Goal: Transaction & Acquisition: Purchase product/service

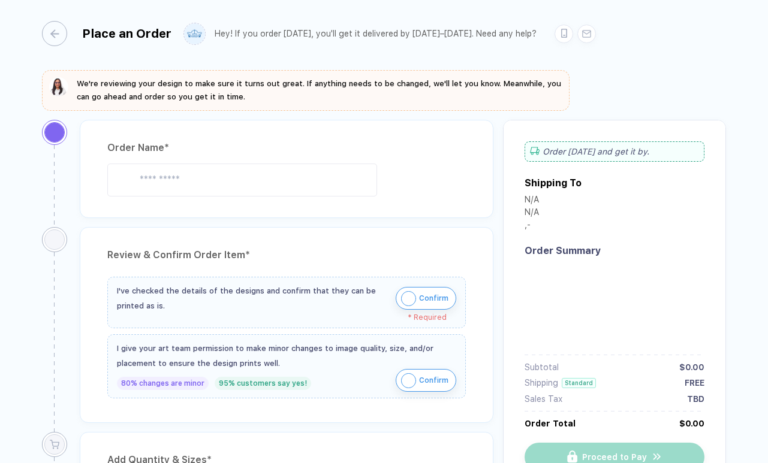
type input "**********"
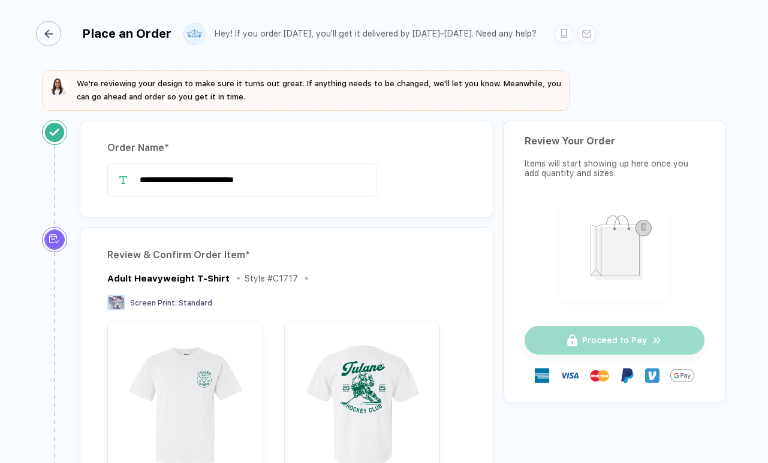
click at [53, 31] on icon "button" at bounding box center [48, 33] width 9 height 9
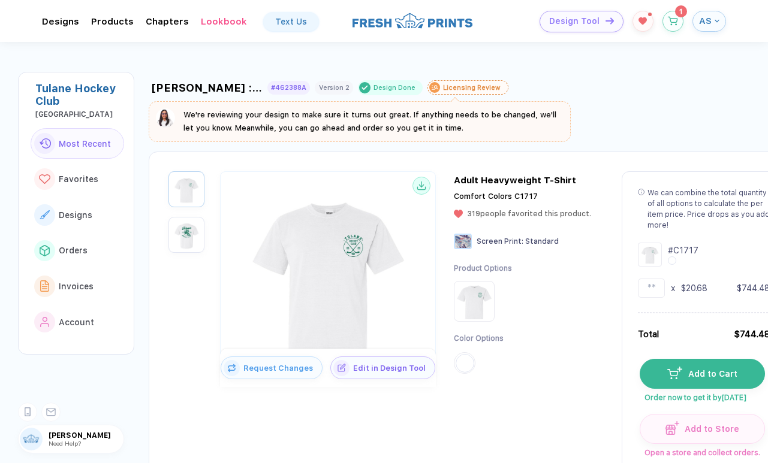
click at [700, 25] on span "AS" at bounding box center [705, 21] width 13 height 11
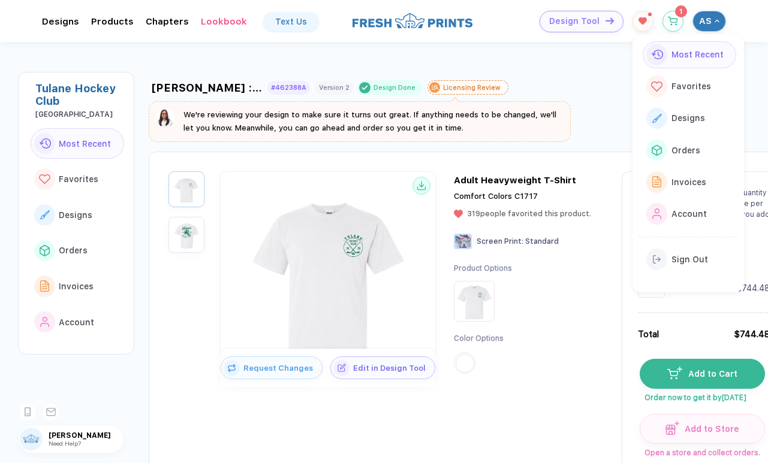
click at [584, 276] on div "Product Options Color Options" at bounding box center [529, 325] width 150 height 122
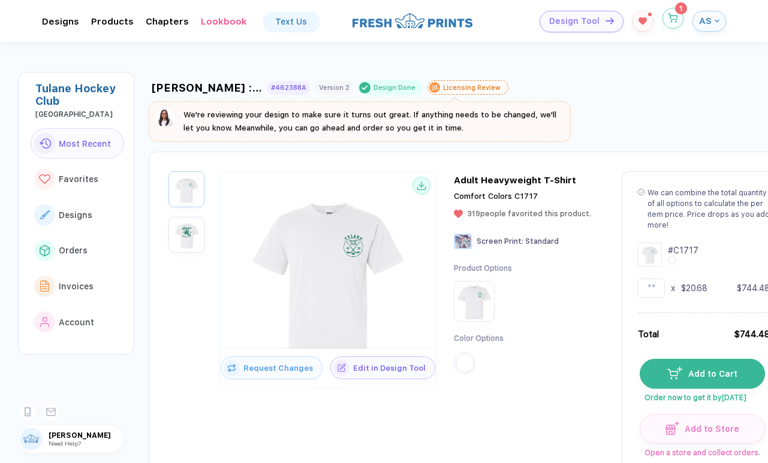
click at [669, 17] on icon "button" at bounding box center [672, 18] width 10 height 9
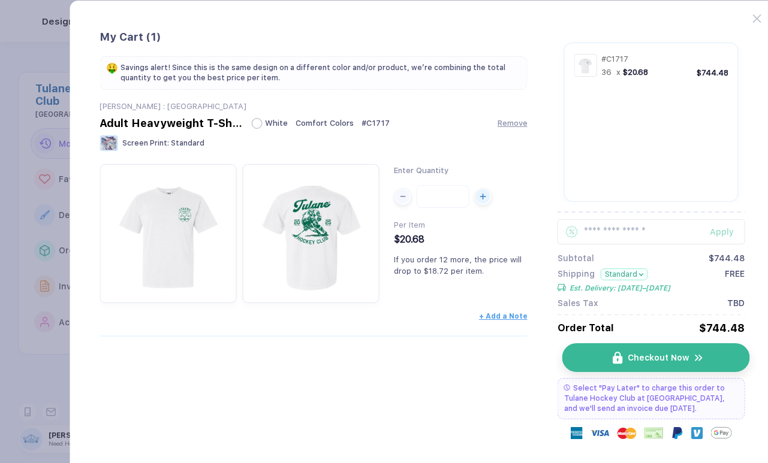
click at [619, 353] on img "button" at bounding box center [617, 358] width 10 height 13
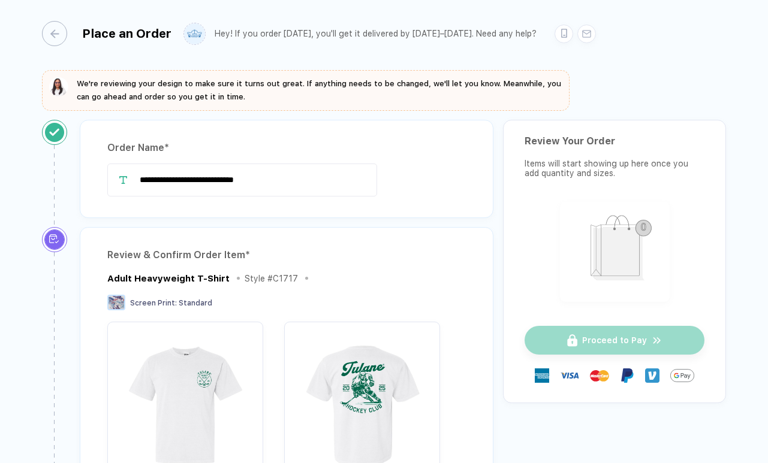
scroll to position [11, 0]
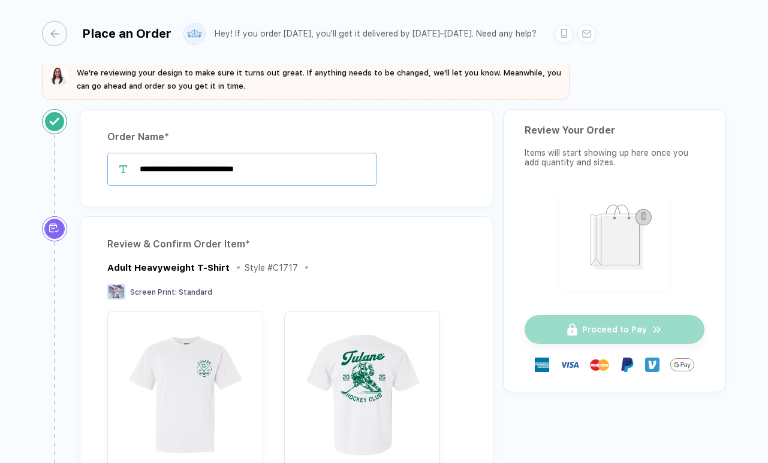
click at [192, 165] on input "**********" at bounding box center [242, 169] width 270 height 33
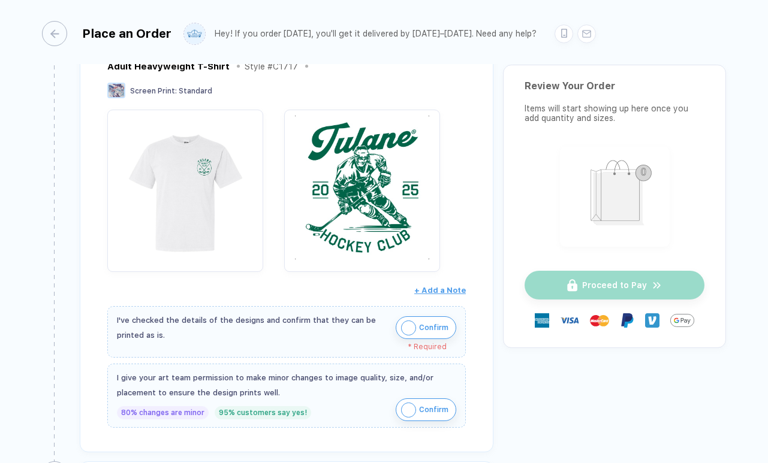
scroll to position [274, 0]
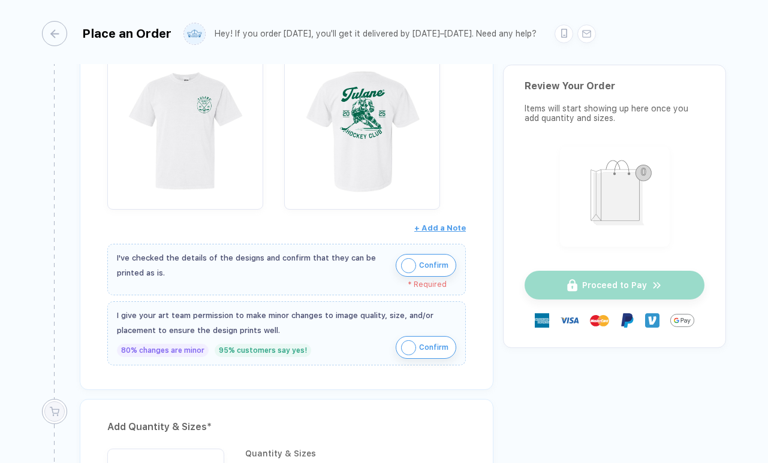
type input "**********"
click at [410, 261] on img "button" at bounding box center [408, 265] width 15 height 15
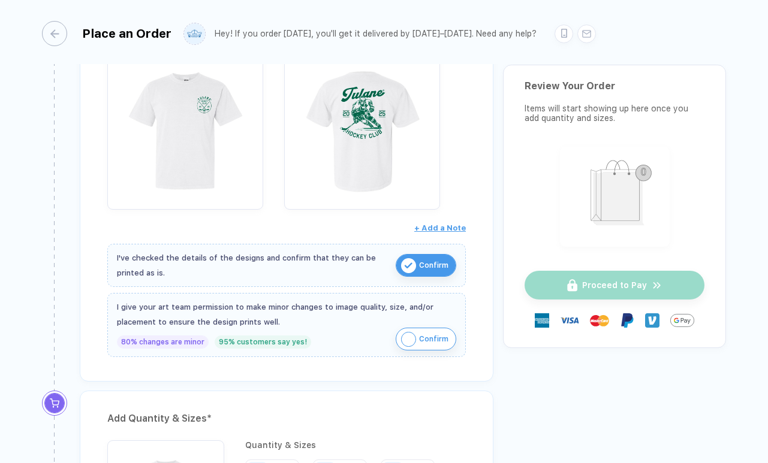
click at [438, 340] on span "Confirm" at bounding box center [433, 339] width 29 height 19
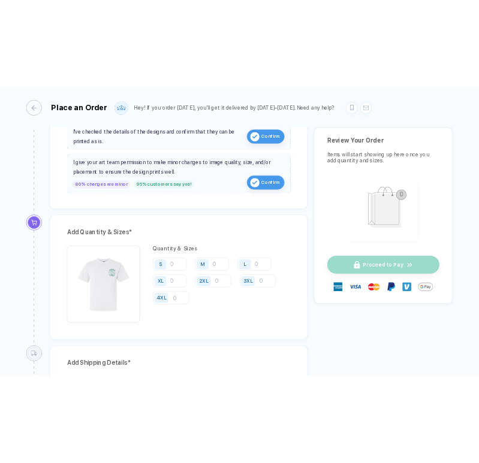
scroll to position [461, 0]
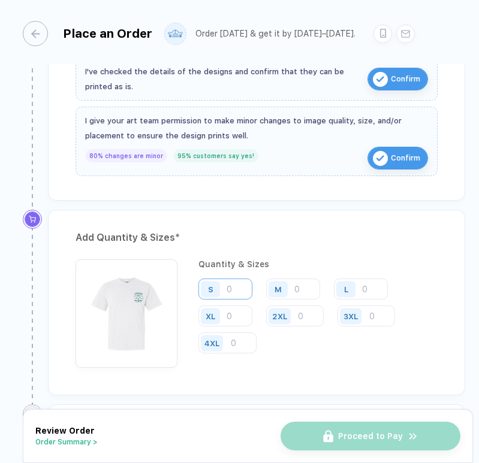
click at [243, 288] on input "number" at bounding box center [225, 289] width 54 height 21
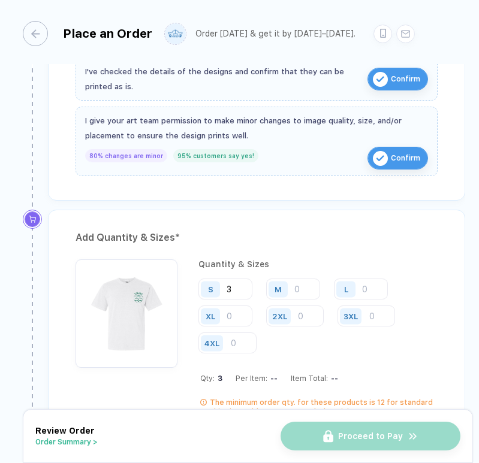
type input "3"
click at [320, 354] on div "Quantity & Sizes S 3 M L XL 2XL 3XL 4XL Qty: 3 Per Item: -- Item Total: -- The …" at bounding box center [317, 338] width 239 height 158
click at [295, 285] on input "number" at bounding box center [293, 289] width 54 height 21
type input "8"
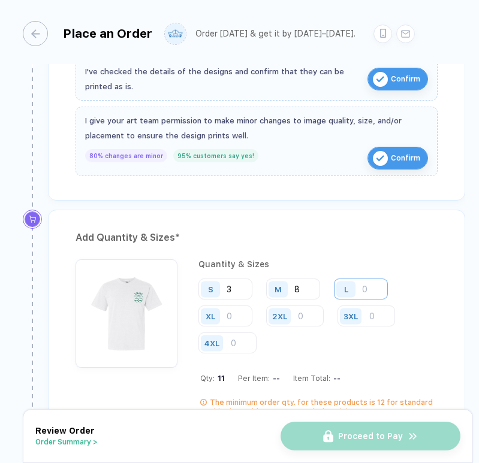
click at [368, 279] on input "number" at bounding box center [361, 289] width 54 height 21
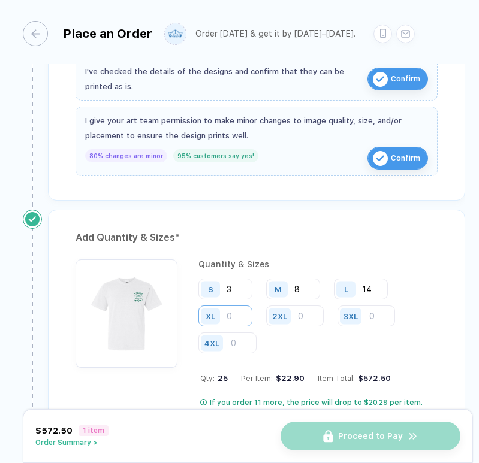
type input "14"
click at [249, 316] on input "number" at bounding box center [225, 316] width 54 height 21
type input "9"
click at [314, 318] on input "number" at bounding box center [295, 316] width 58 height 21
type input "2"
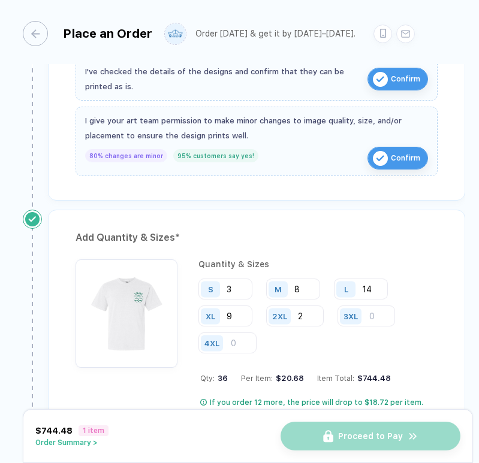
click at [395, 349] on div "S 3 M 8 L 14 XL 9 2XL 2 3XL 4XL" at bounding box center [317, 317] width 239 height 76
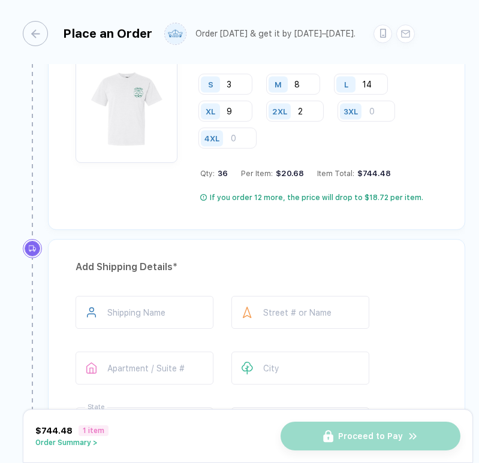
scroll to position [666, 0]
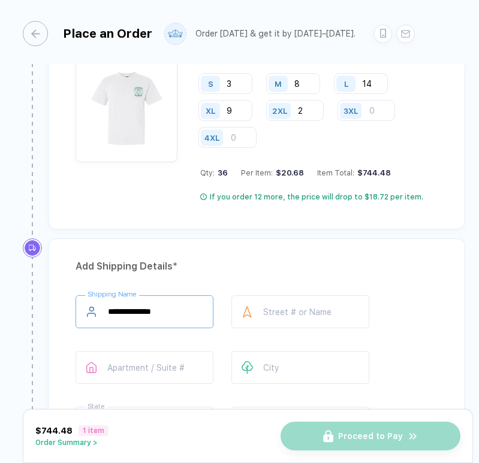
type input "**********"
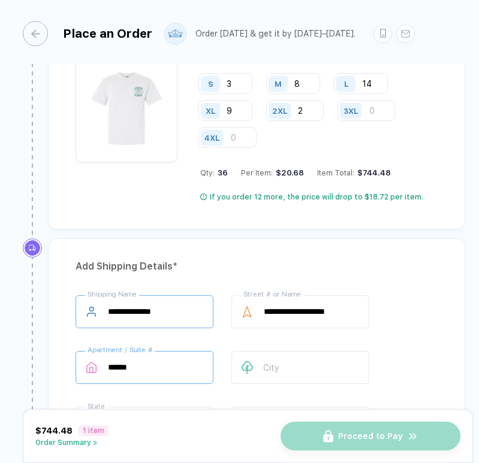
type input "******"
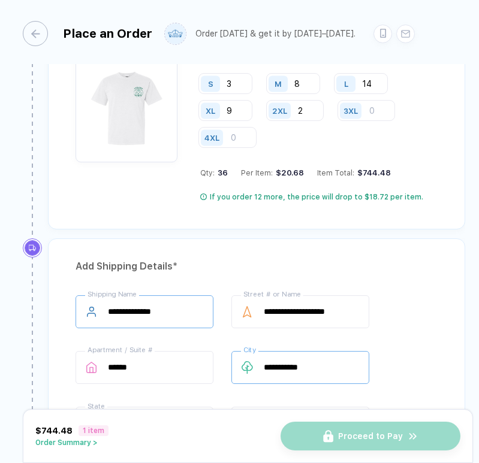
type input "**********"
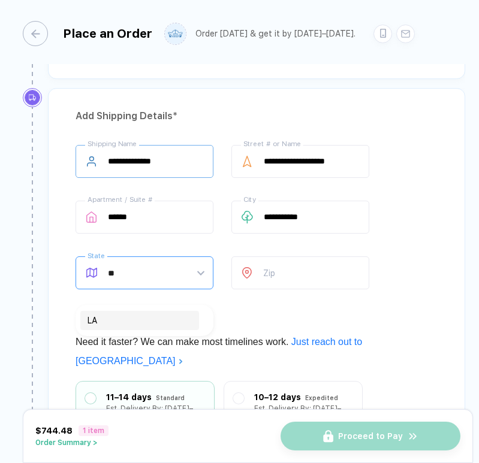
scroll to position [829, 0]
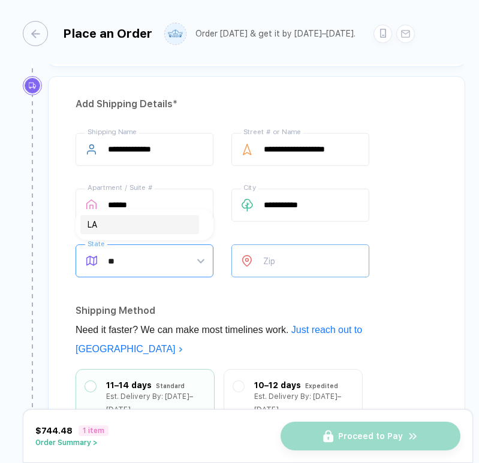
type input "**"
click at [282, 275] on input "number" at bounding box center [300, 260] width 138 height 33
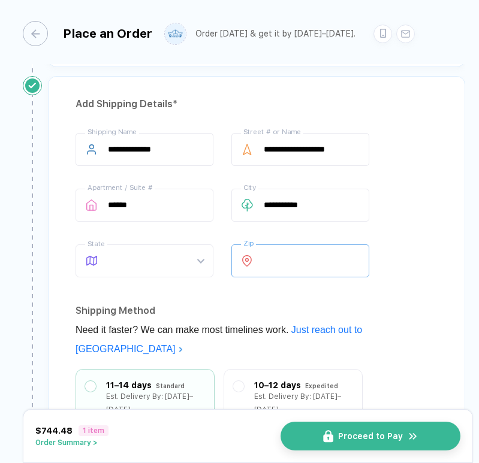
type input "*****"
click at [312, 302] on div "Shipping Method" at bounding box center [256, 310] width 362 height 19
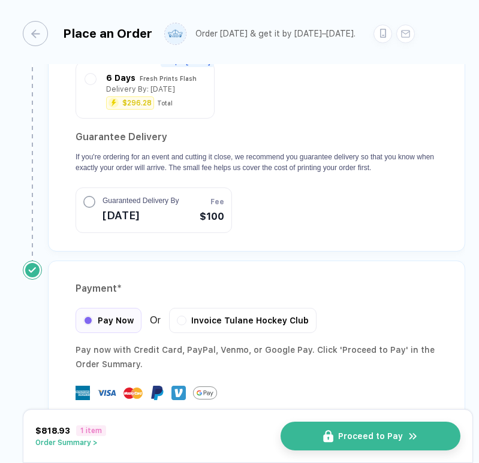
scroll to position [1214, 0]
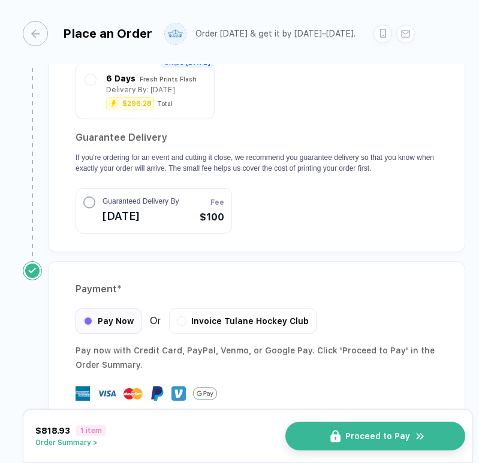
click at [342, 441] on button "Proceed to Pay" at bounding box center [375, 436] width 180 height 29
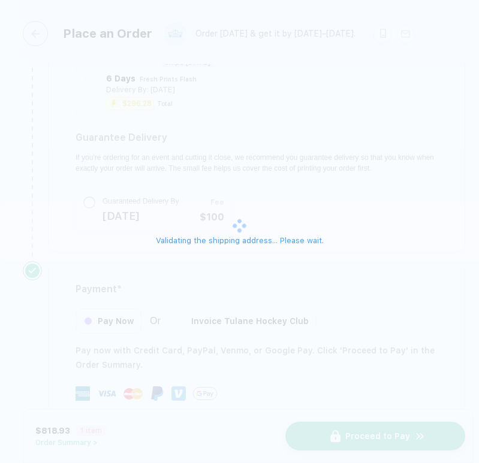
scroll to position [1197, 0]
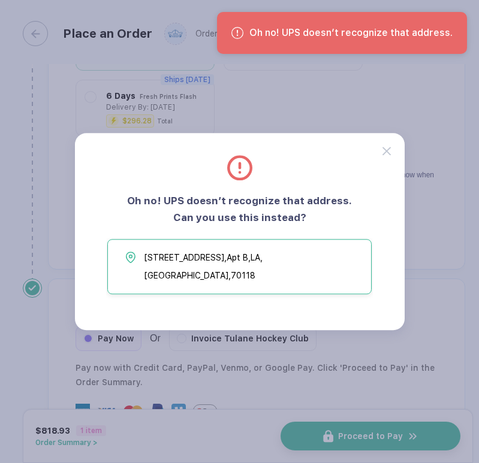
click at [313, 274] on span "[STREET_ADDRESS]" at bounding box center [254, 267] width 220 height 36
type input "**********"
type input "*****"
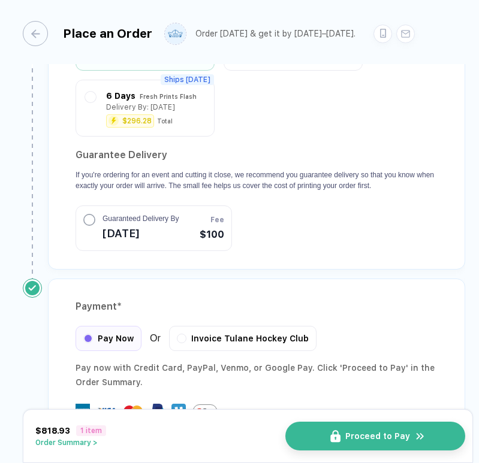
click at [368, 427] on button "Proceed to Pay" at bounding box center [375, 436] width 180 height 29
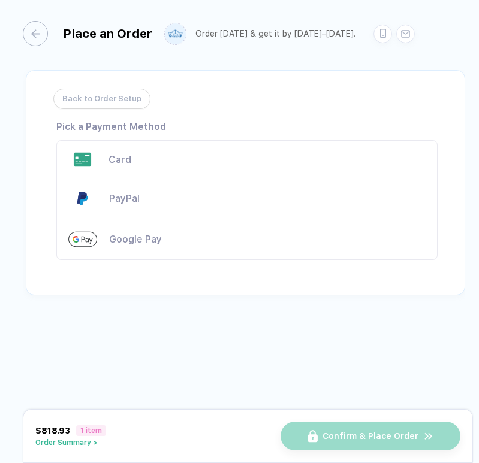
click at [143, 153] on div "Card" at bounding box center [246, 159] width 381 height 38
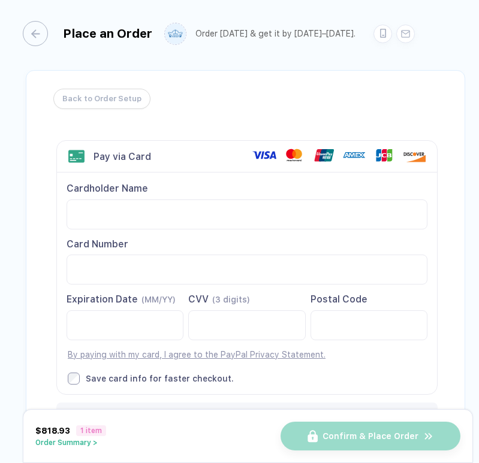
click at [88, 288] on div "Cardholder Name Card Number Expiration Date (MM/YY)" at bounding box center [247, 283] width 380 height 221
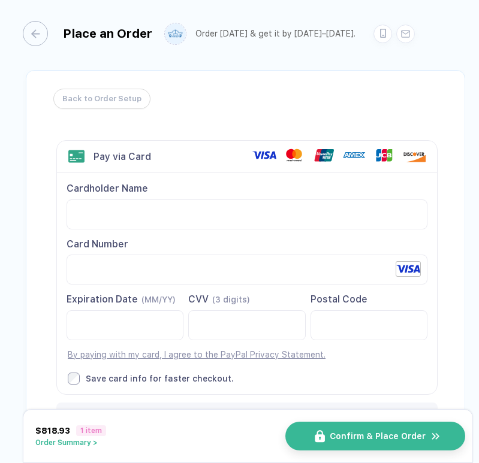
click at [359, 440] on span "Confirm & Place Order" at bounding box center [378, 436] width 96 height 10
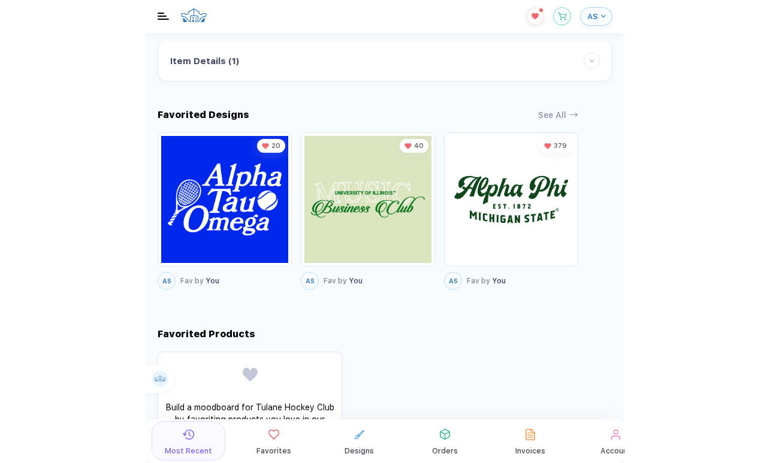
scroll to position [371, 0]
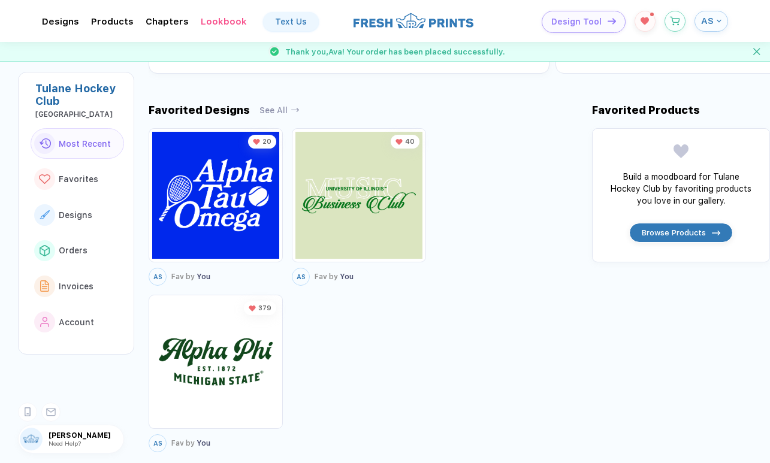
click at [427, 53] on span "Thank you, [PERSON_NAME] ! Your order has been placed successfully." at bounding box center [395, 51] width 220 height 9
click at [714, 28] on button "AS" at bounding box center [711, 21] width 34 height 21
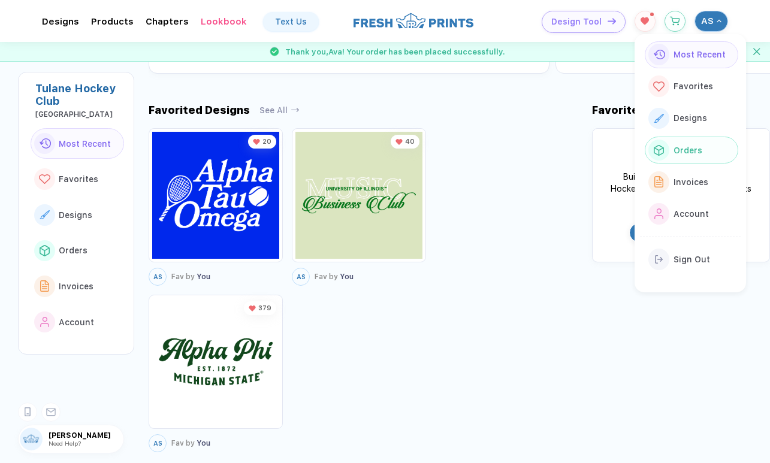
click at [685, 141] on button "Orders" at bounding box center [691, 150] width 93 height 27
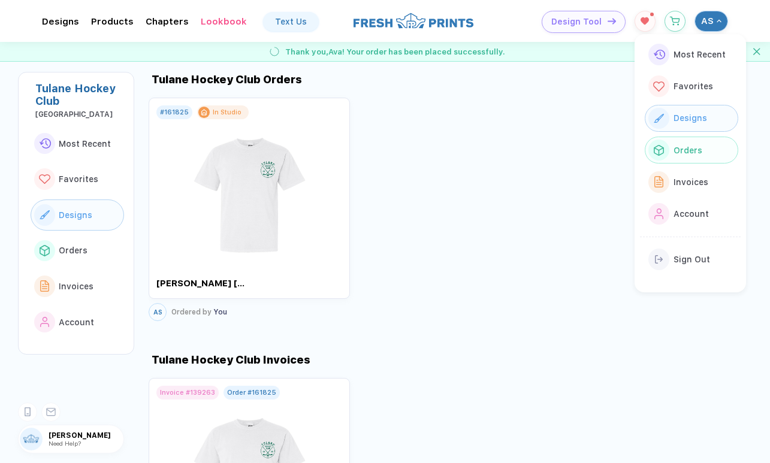
scroll to position [1062, 0]
click at [434, 221] on div "# 161825 In Studio [PERSON_NAME] Tulane University AS Ordered by You" at bounding box center [459, 208] width 621 height 229
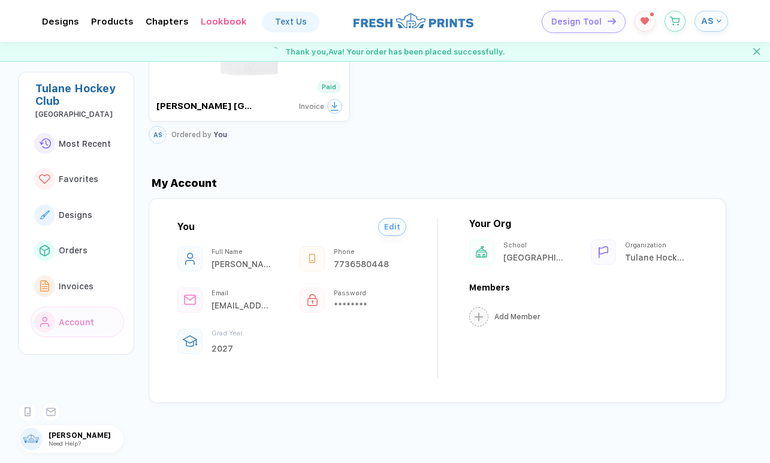
scroll to position [1519, 0]
click at [457, 397] on div "You Edit Full Name [PERSON_NAME] Phone [PHONE_NUMBER] Email [EMAIL_ADDRESS][DOM…" at bounding box center [438, 300] width 578 height 205
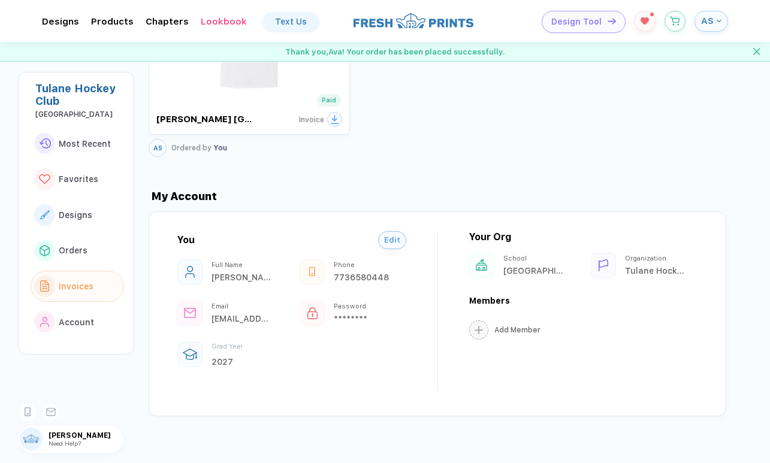
click at [380, 183] on div "My Account You Edit Full Name [PERSON_NAME] Phone [PHONE_NUMBER] Email [EMAIL_A…" at bounding box center [459, 288] width 621 height 256
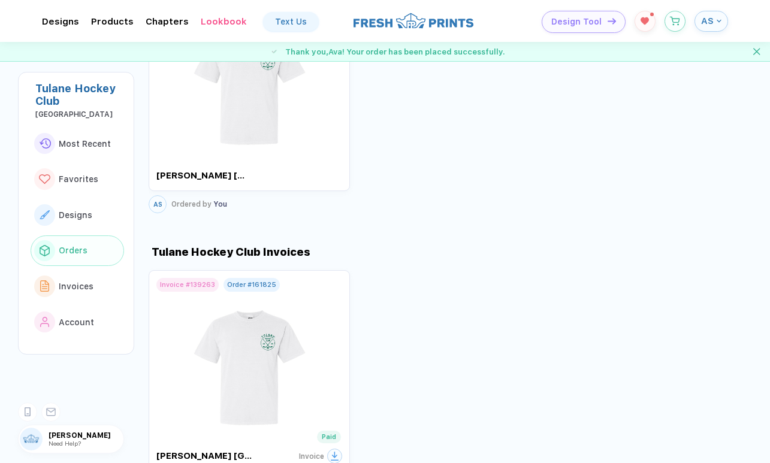
scroll to position [1129, 0]
